Goal: Information Seeking & Learning: Learn about a topic

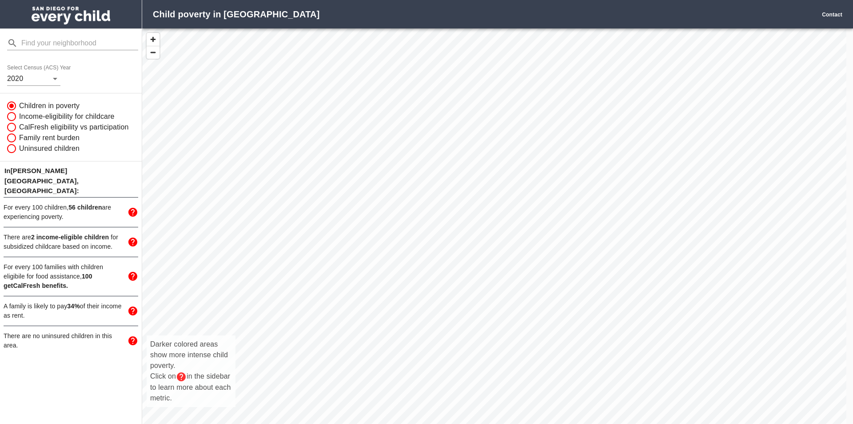
scroll to position [408, 698]
drag, startPoint x: 462, startPoint y: 348, endPoint x: 478, endPoint y: 257, distance: 92.6
click at [478, 257] on div "Darker colored areas show more intense child poverty. Click on in the sidebar t…" at bounding box center [494, 235] width 704 height 415
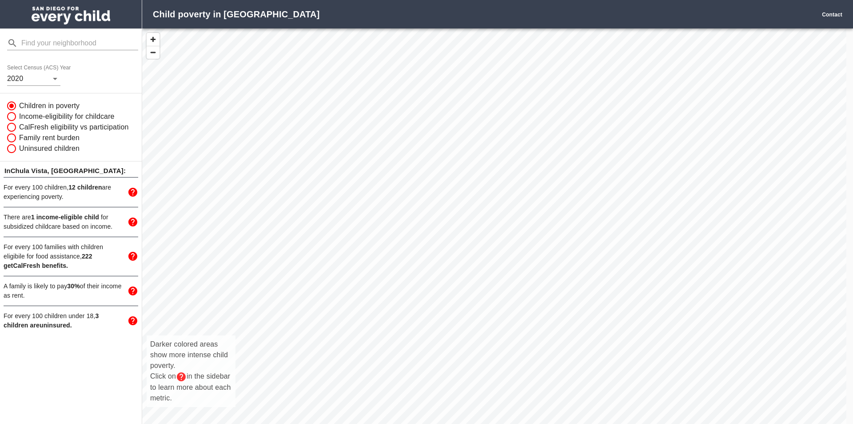
click at [414, 353] on div "Darker colored areas show more intense child poverty. Click on in the sidebar t…" at bounding box center [494, 235] width 704 height 415
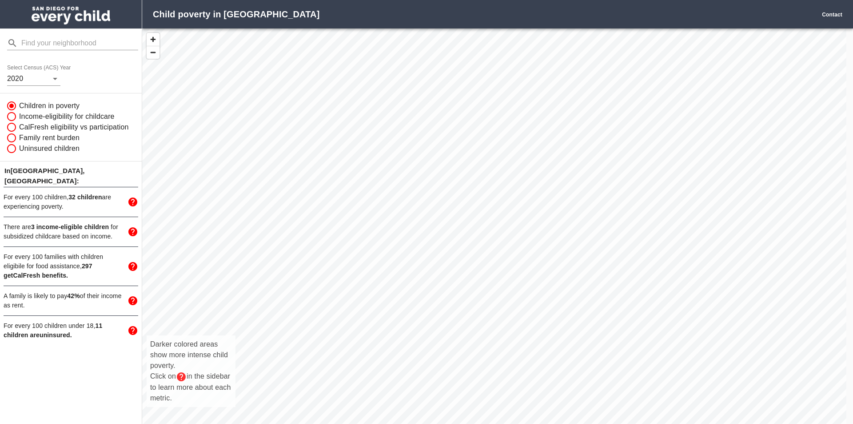
click at [394, 333] on div "Darker colored areas show more intense child poverty. Click on in the sidebar t…" at bounding box center [494, 235] width 704 height 415
click at [389, 337] on div "Darker colored areas show more intense child poverty. Click on in the sidebar t…" at bounding box center [494, 235] width 704 height 415
click at [389, 326] on div "Darker colored areas show more intense child poverty. Click on in the sidebar t…" at bounding box center [494, 235] width 704 height 415
click at [403, 331] on div "Darker colored areas show more intense child poverty. Click on in the sidebar t…" at bounding box center [494, 235] width 704 height 415
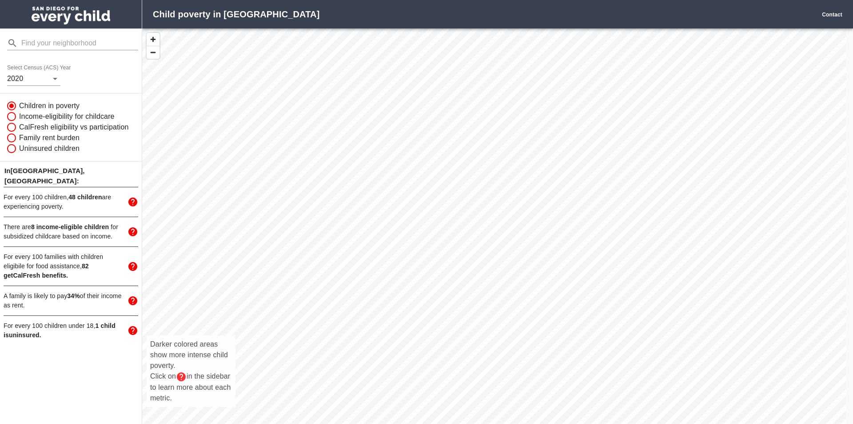
click at [418, 354] on div "Darker colored areas show more intense child poverty. Click on in the sidebar t…" at bounding box center [494, 235] width 704 height 415
click at [420, 326] on div "Darker colored areas show more intense child poverty. Click on in the sidebar t…" at bounding box center [494, 235] width 704 height 415
click at [397, 214] on div "Darker colored areas show more intense child poverty. Click on in the sidebar t…" at bounding box center [494, 235] width 704 height 415
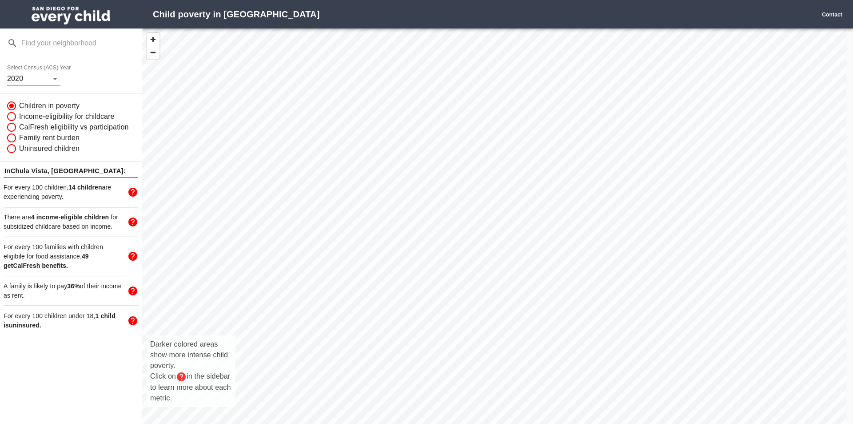
click at [432, 380] on div "Darker colored areas show more intense child poverty. Click on in the sidebar t…" at bounding box center [494, 235] width 704 height 415
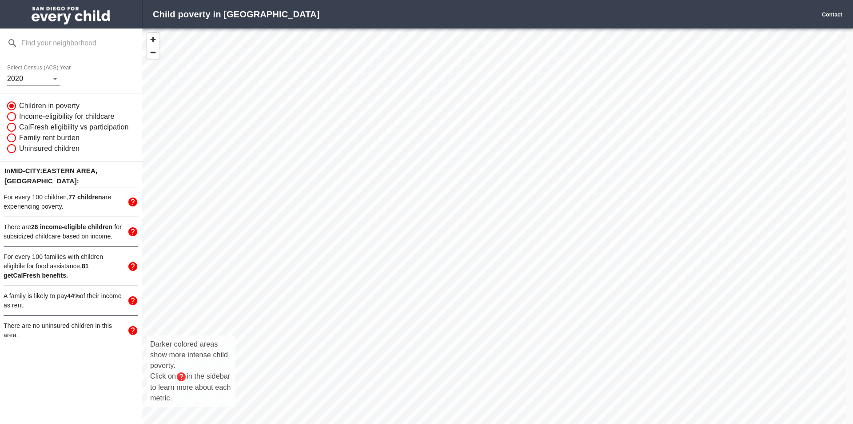
click at [410, 160] on div "Darker colored areas show more intense child poverty. Click on in the sidebar t…" at bounding box center [494, 235] width 704 height 415
